Goal: Task Accomplishment & Management: Complete application form

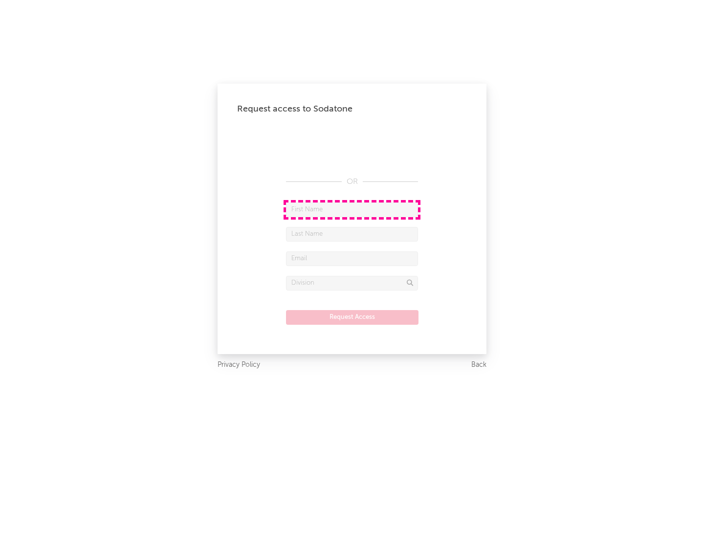
click at [352, 209] on input "text" at bounding box center [352, 209] width 132 height 15
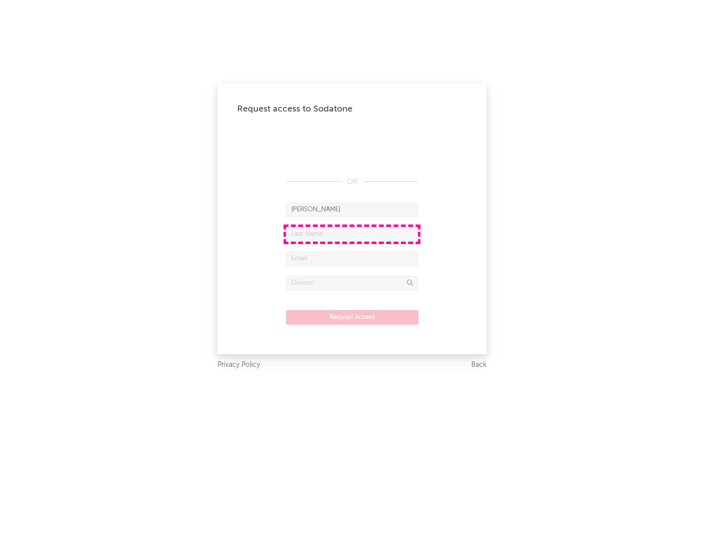
type input "[PERSON_NAME]"
click at [352, 234] on input "text" at bounding box center [352, 234] width 132 height 15
type input "[PERSON_NAME]"
click at [352, 258] on input "text" at bounding box center [352, 258] width 132 height 15
type input "[EMAIL_ADDRESS][DOMAIN_NAME]"
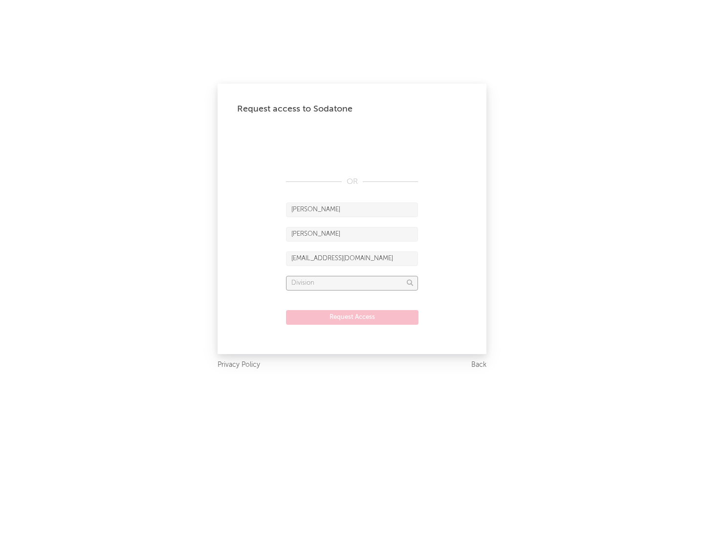
click at [352, 282] on input "text" at bounding box center [352, 283] width 132 height 15
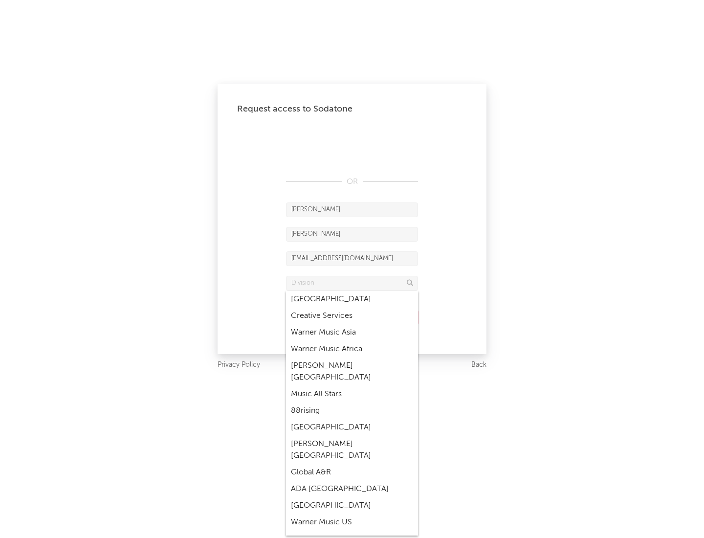
click at [352, 386] on div "Music All Stars" at bounding box center [352, 394] width 132 height 17
type input "Music All Stars"
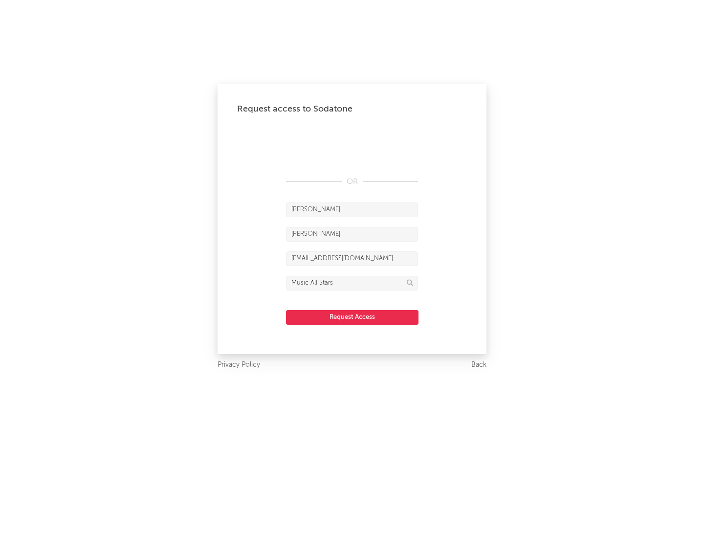
click at [352, 317] on button "Request Access" at bounding box center [352, 317] width 132 height 15
